Goal: Transaction & Acquisition: Obtain resource

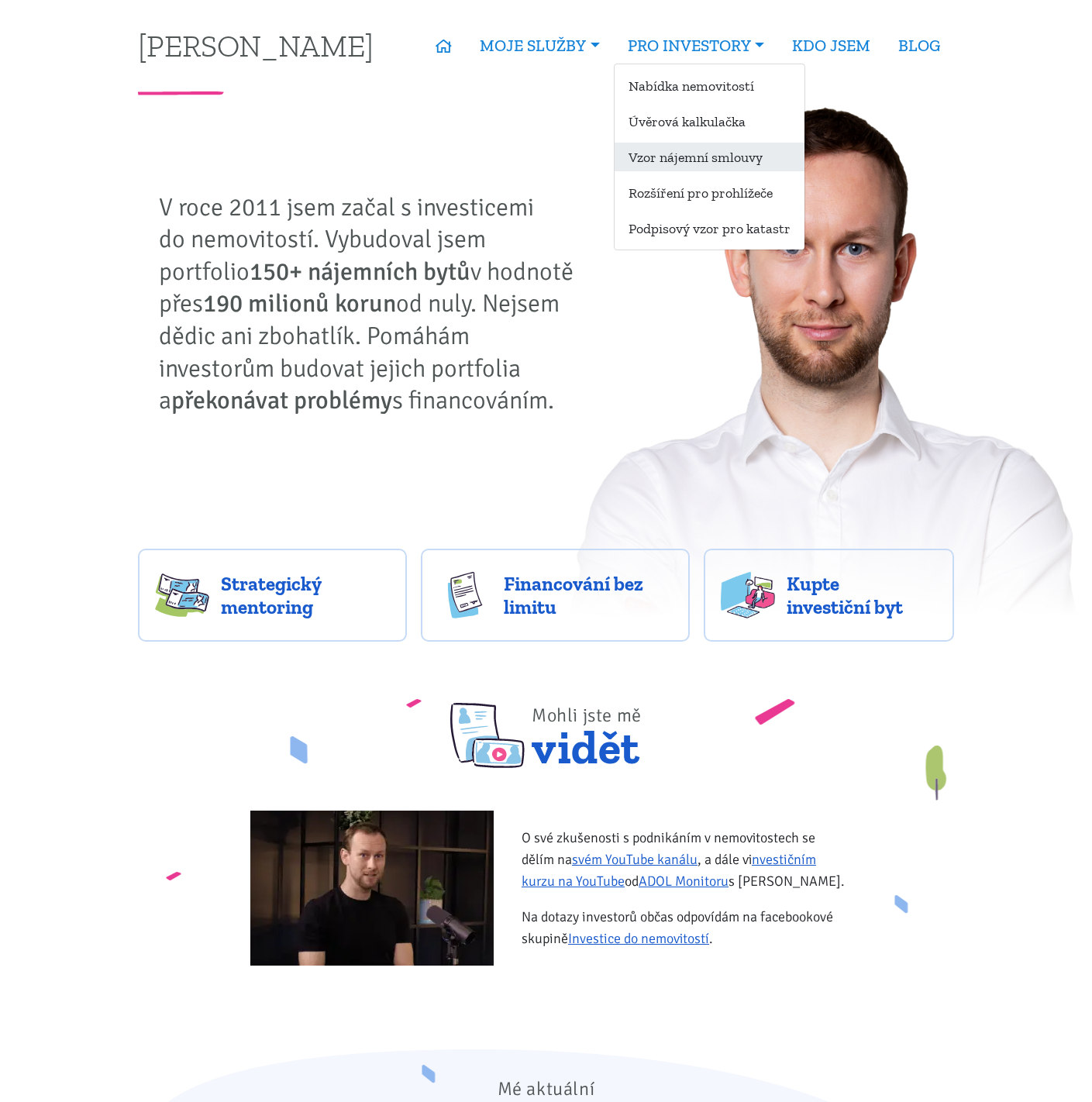
click at [682, 157] on link "Vzor nájemní smlouvy" at bounding box center [709, 157] width 190 height 28
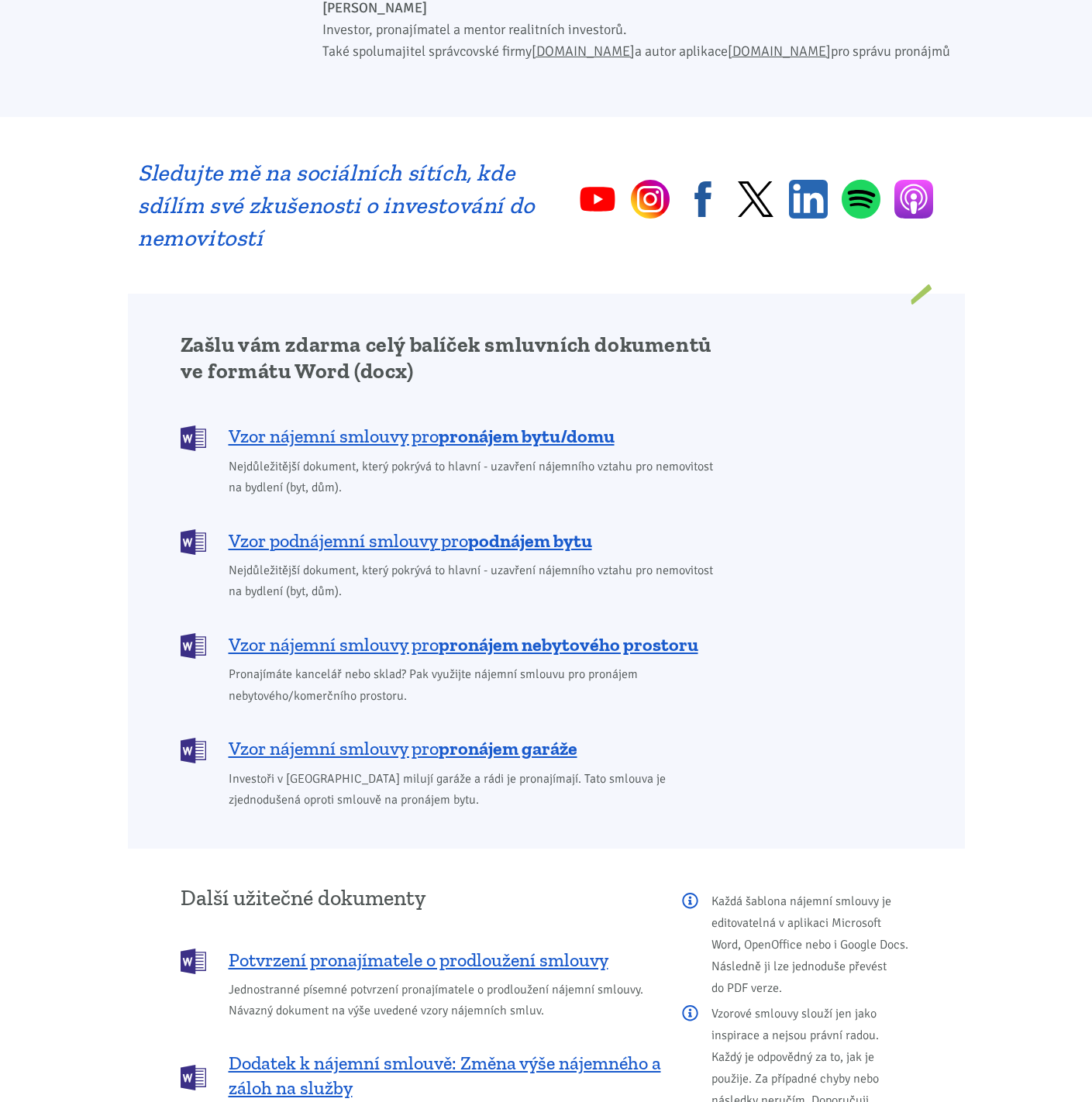
scroll to position [980, 0]
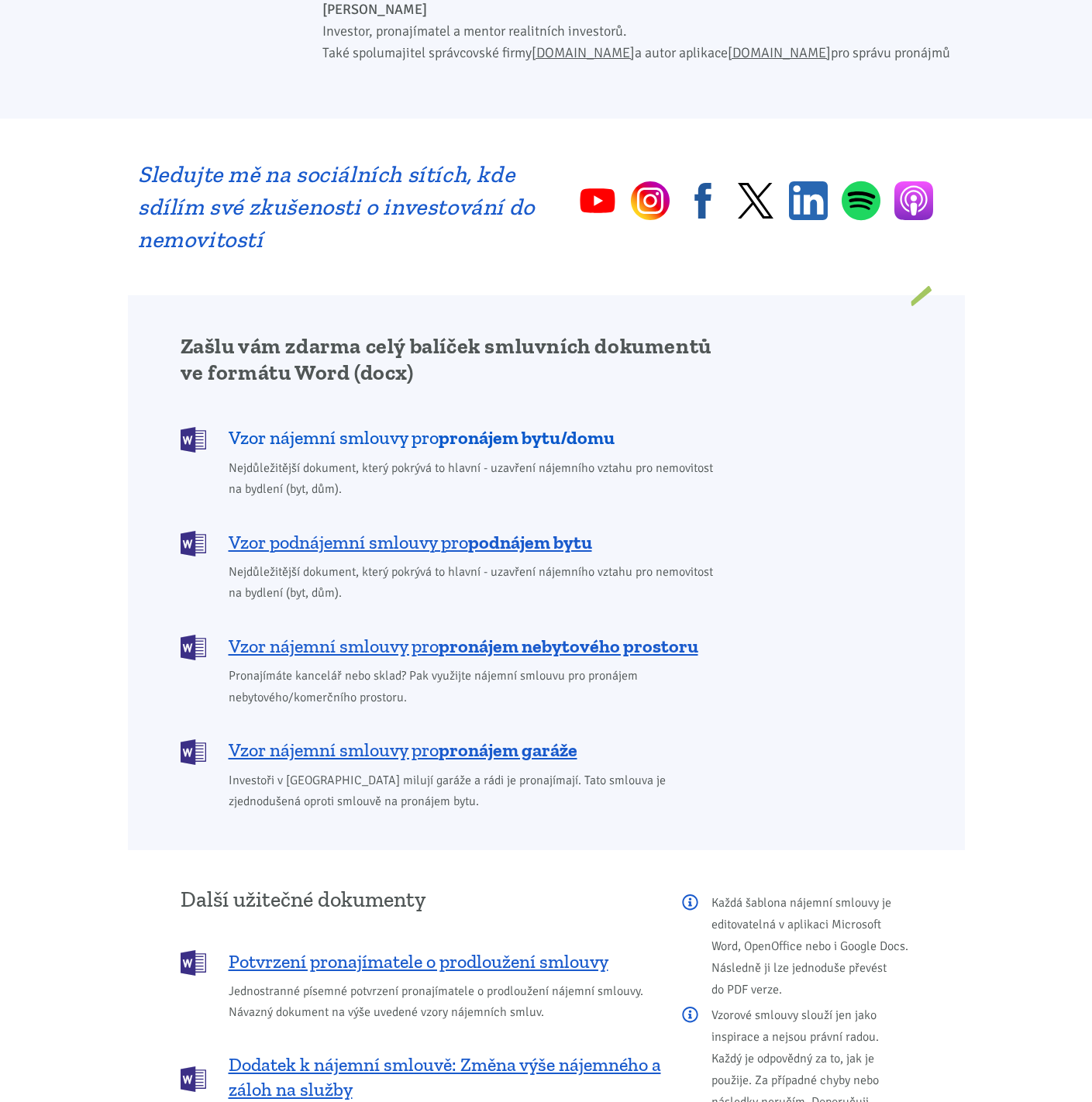
click at [559, 426] on b "pronájem bytu/domu" at bounding box center [527, 437] width 176 height 22
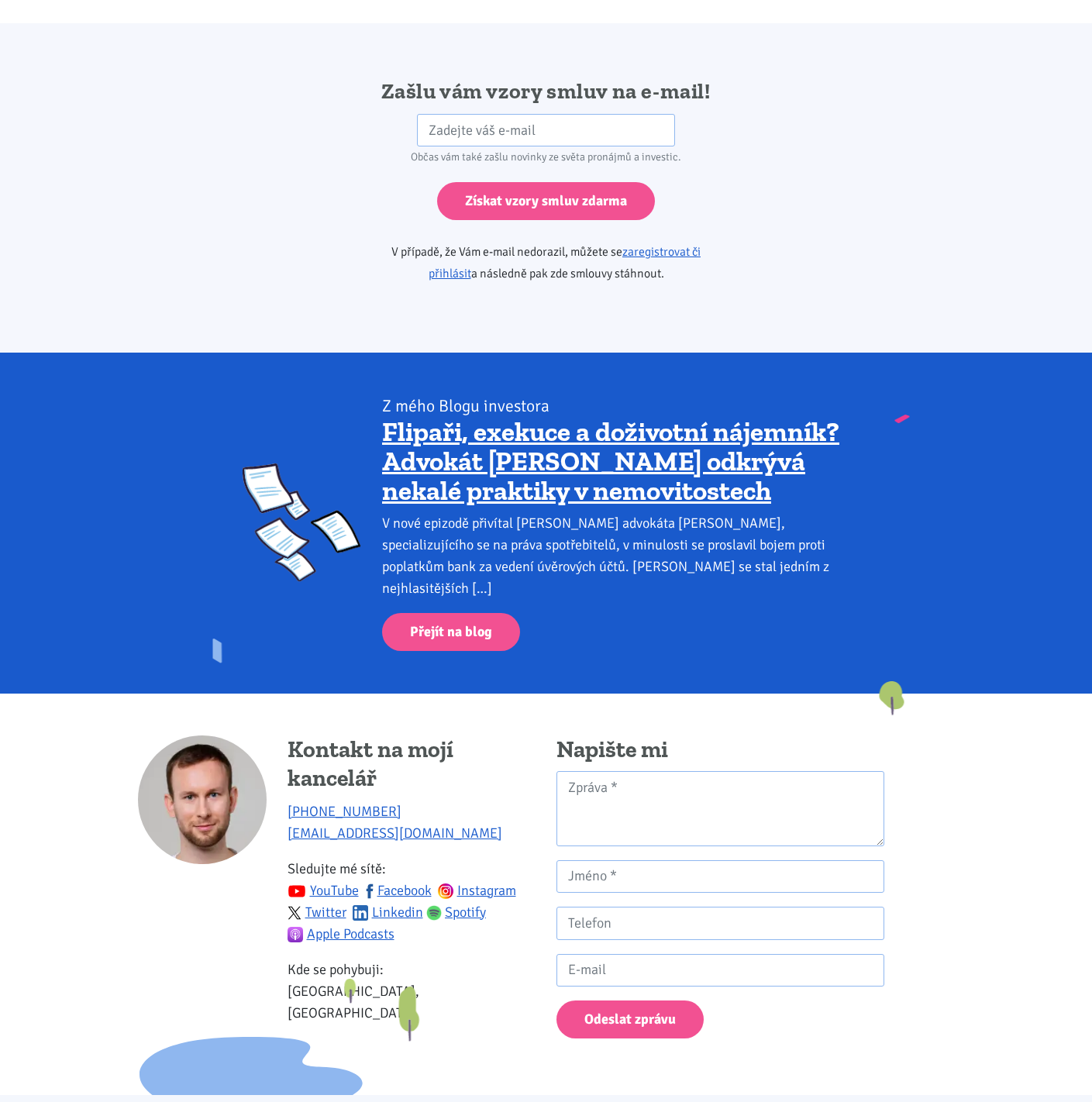
scroll to position [2589, 0]
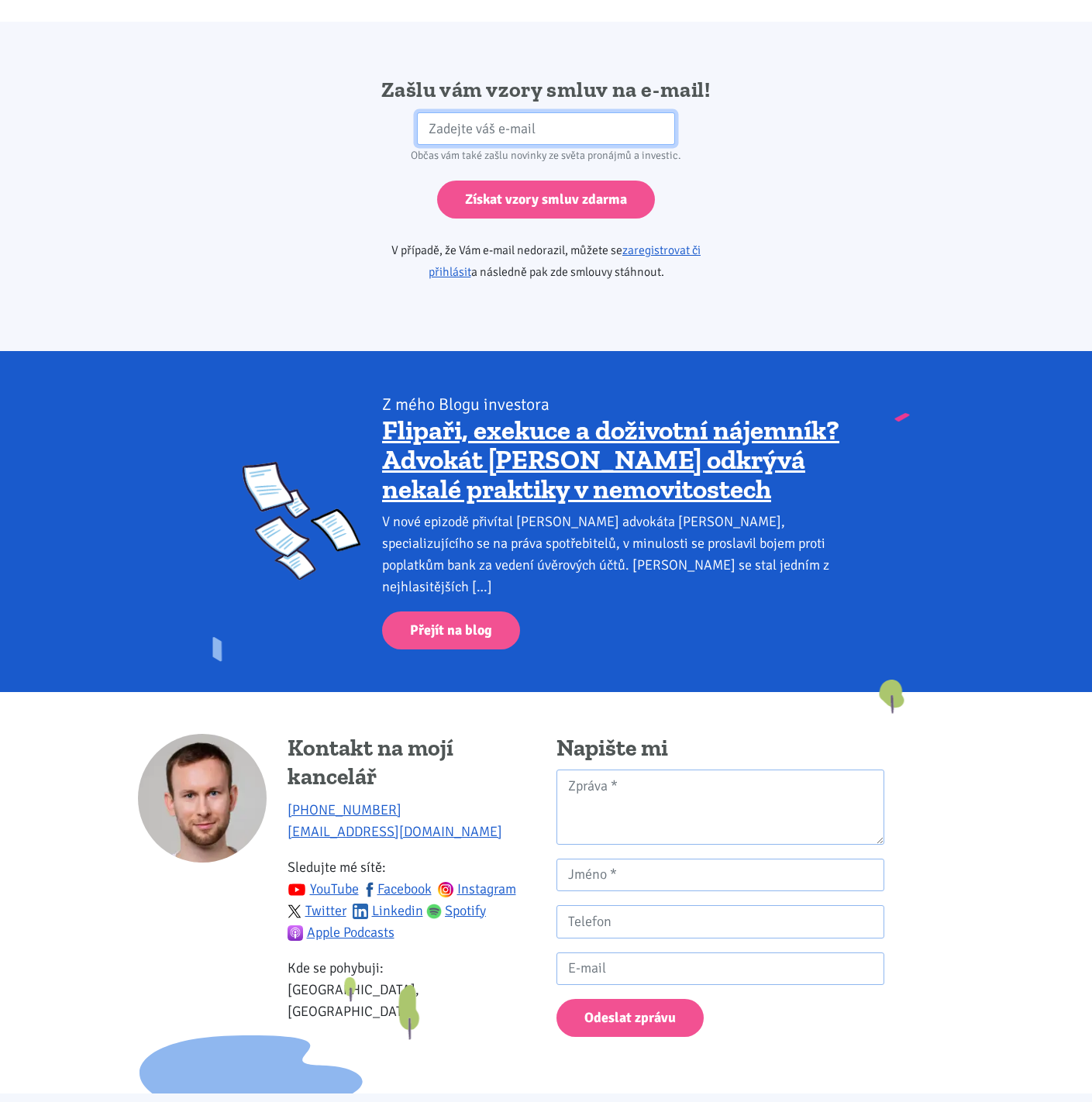
click at [515, 112] on input "email" at bounding box center [546, 129] width 258 height 33
type input "[EMAIL_ADDRESS][DOMAIN_NAME]"
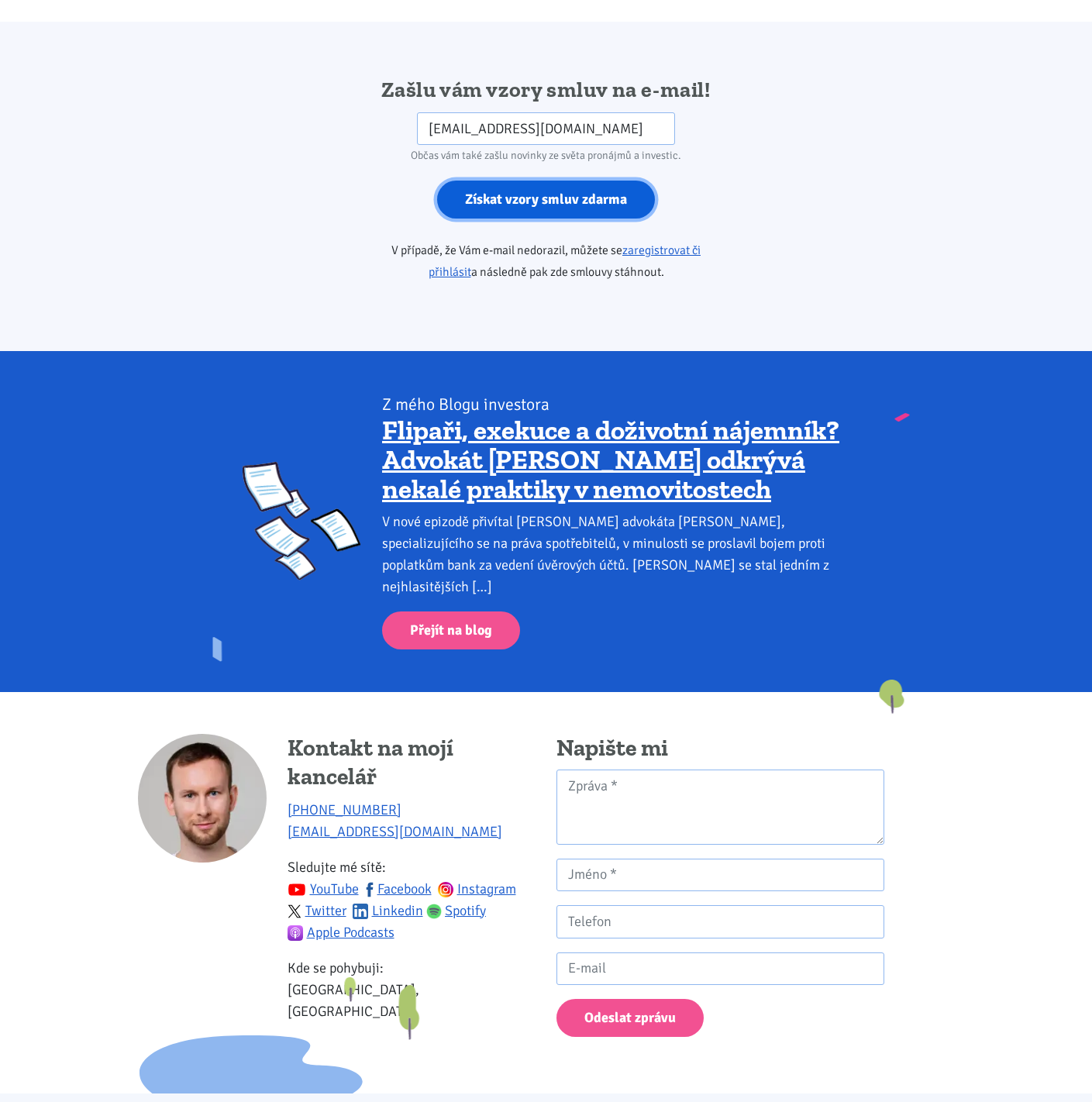
click at [572, 186] on input "Získat vzory smluv zdarma" at bounding box center [546, 199] width 218 height 38
